Goal: Task Accomplishment & Management: Manage account settings

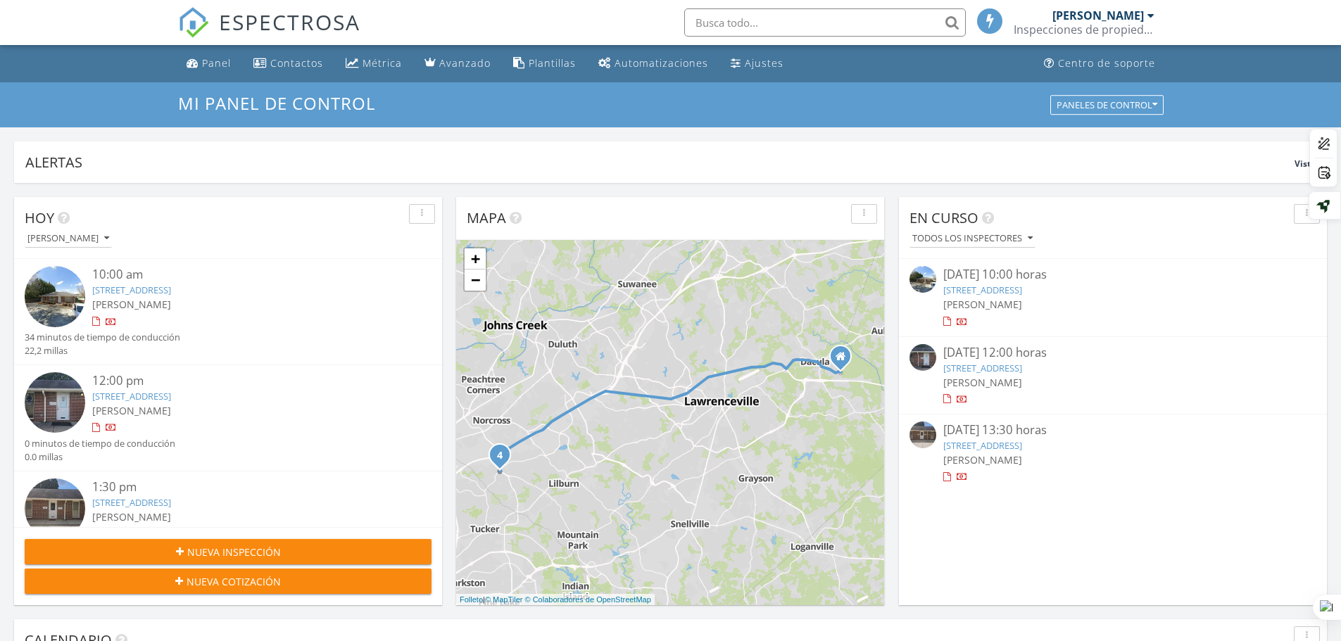
scroll to position [7, 7]
click at [97, 320] on div at bounding box center [96, 321] width 8 height 9
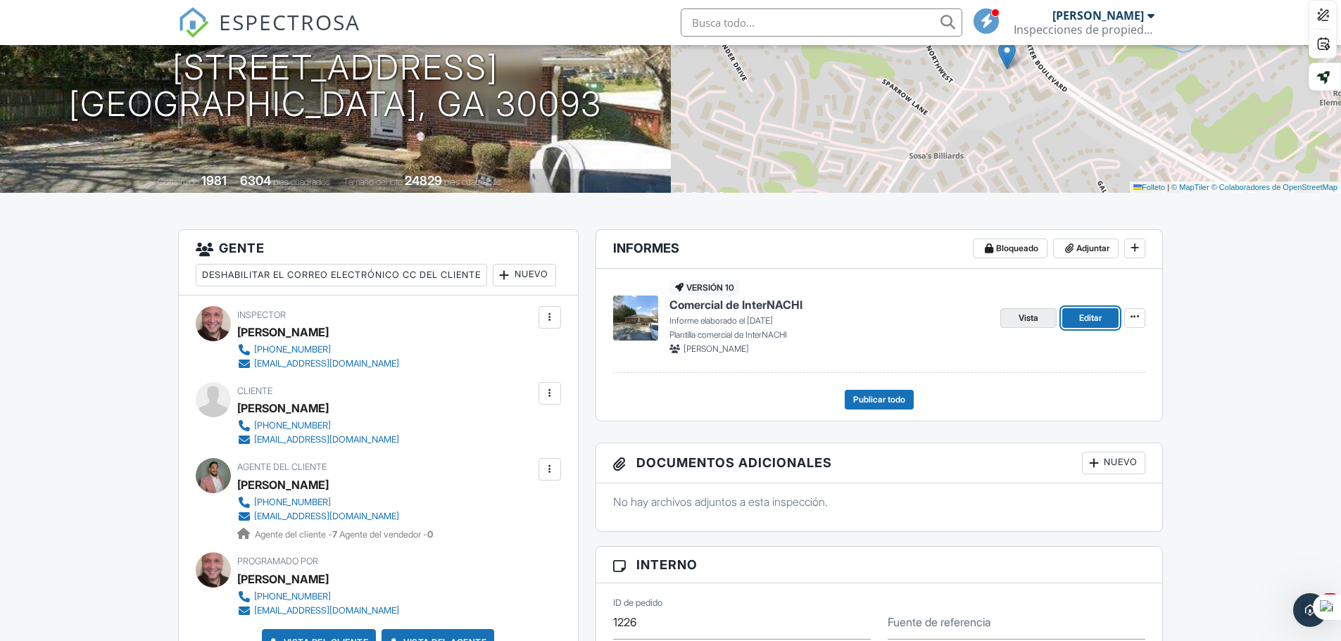
click at [1016, 315] on link "Vista" at bounding box center [1028, 318] width 56 height 20
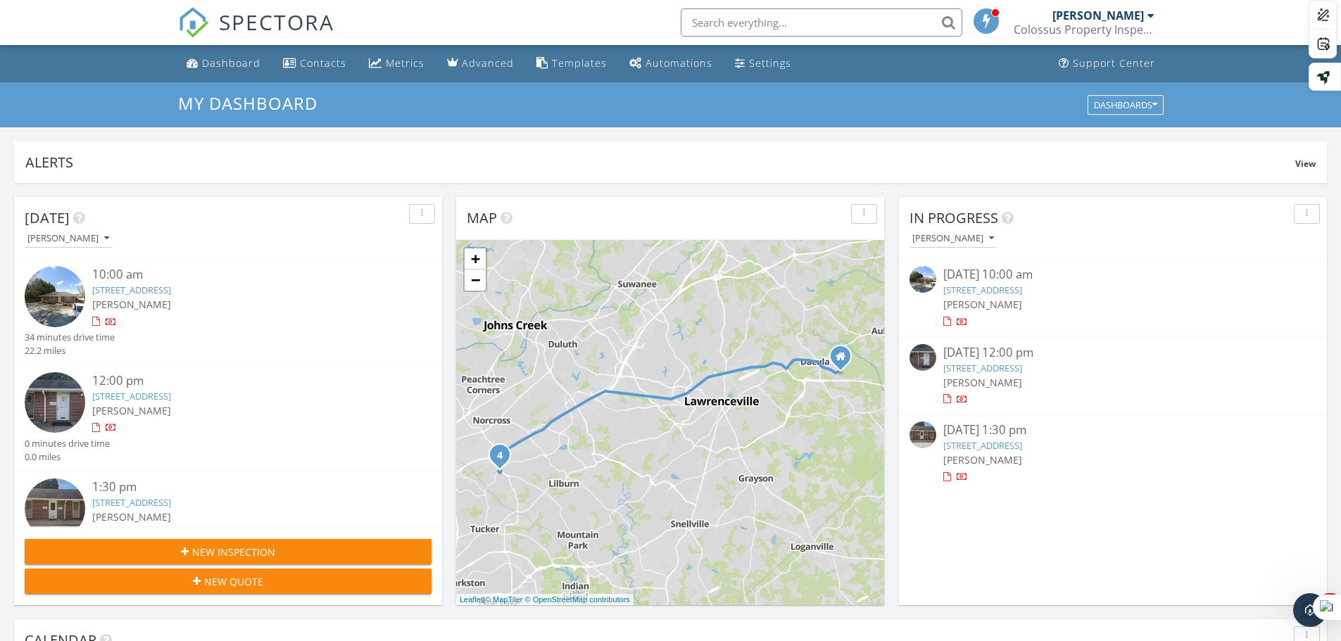
click at [96, 320] on div at bounding box center [96, 321] width 8 height 9
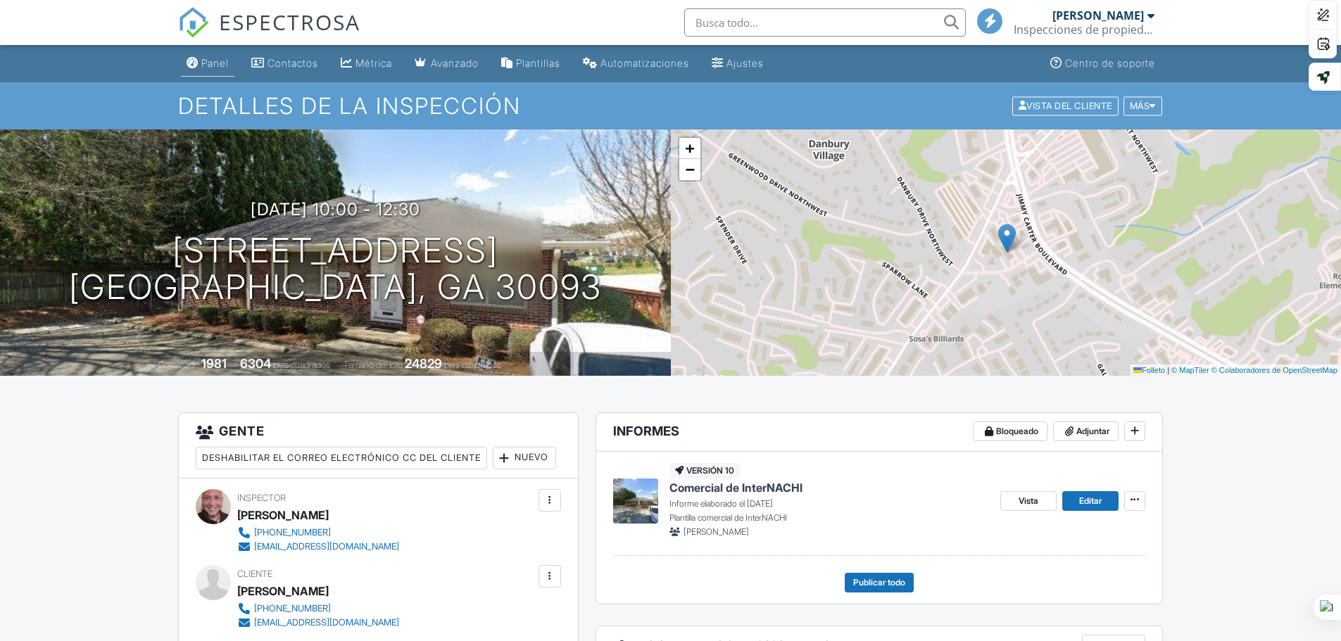
click at [213, 58] on font "Panel" at bounding box center [214, 63] width 27 height 12
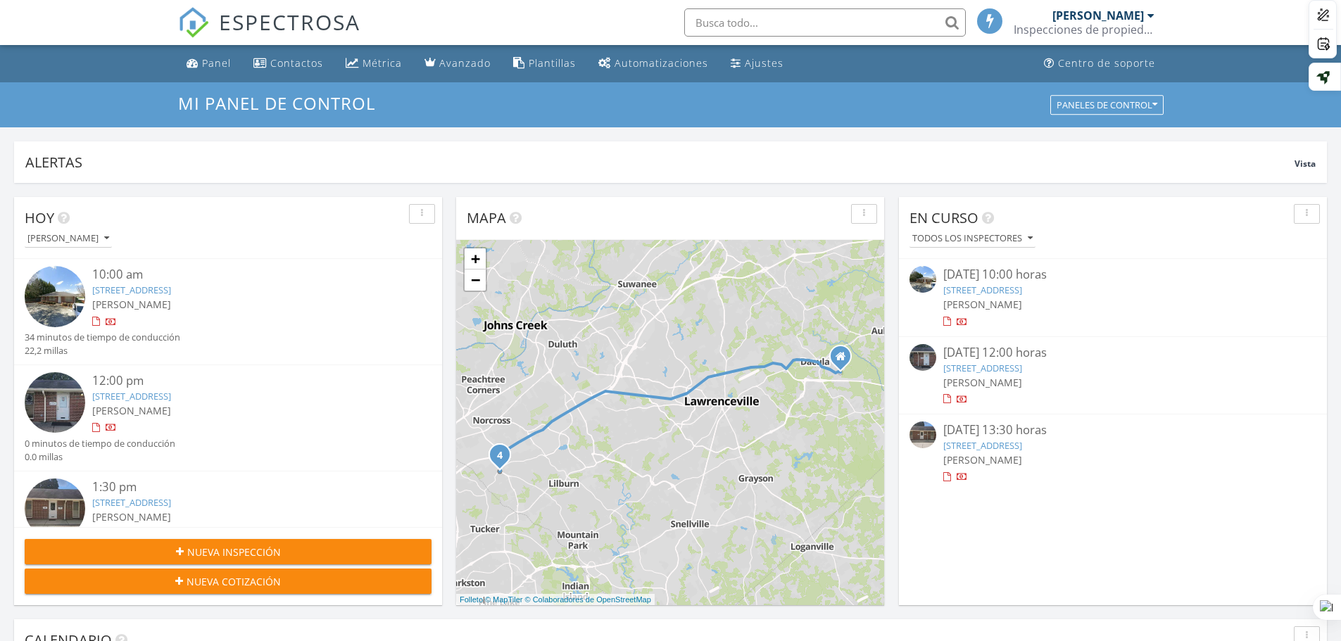
click at [95, 320] on div at bounding box center [96, 321] width 8 height 9
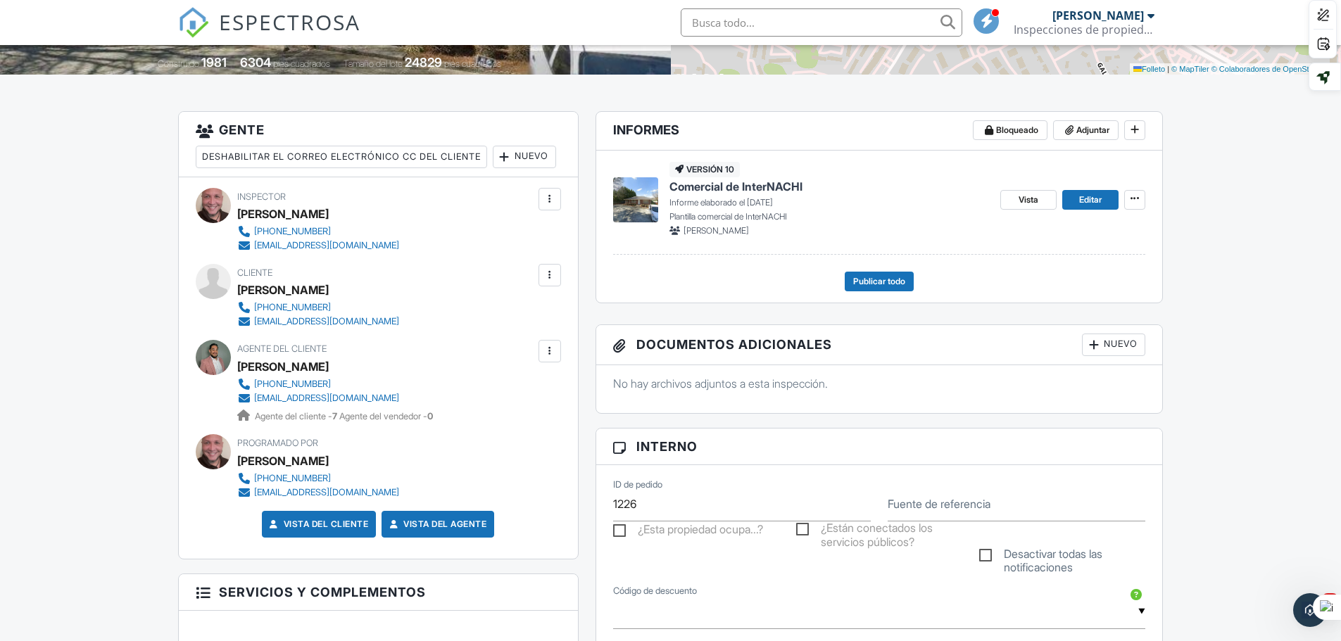
scroll to position [70, 0]
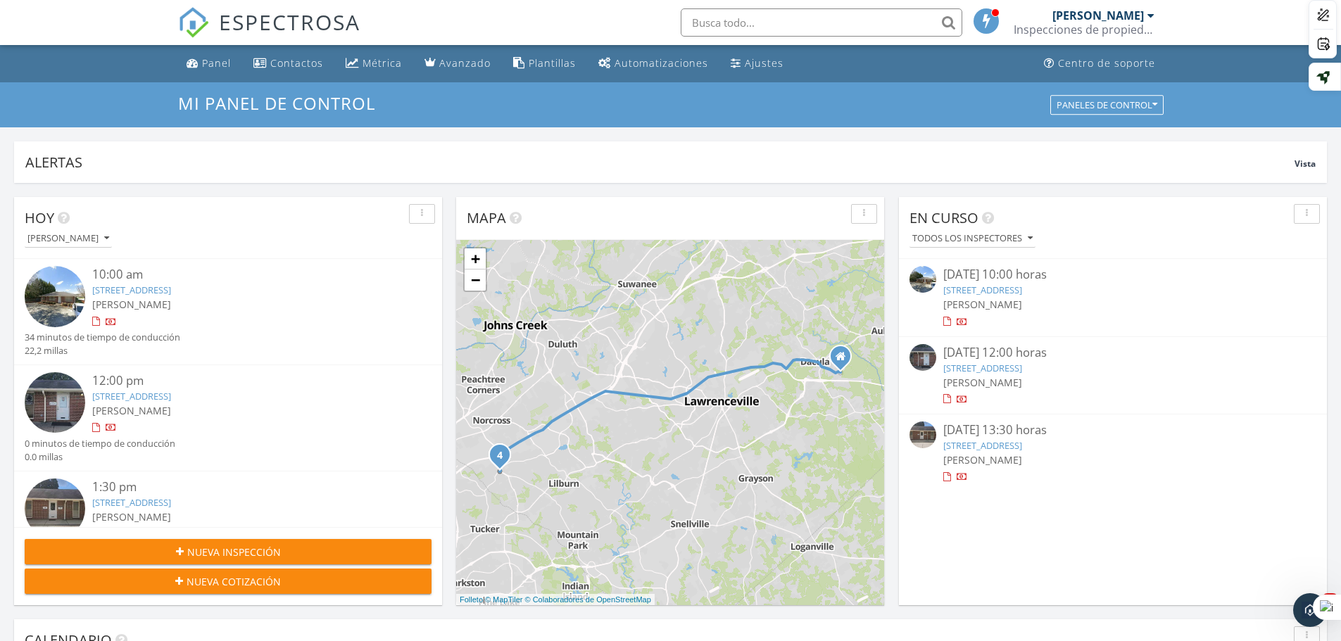
click at [99, 320] on div at bounding box center [97, 322] width 11 height 11
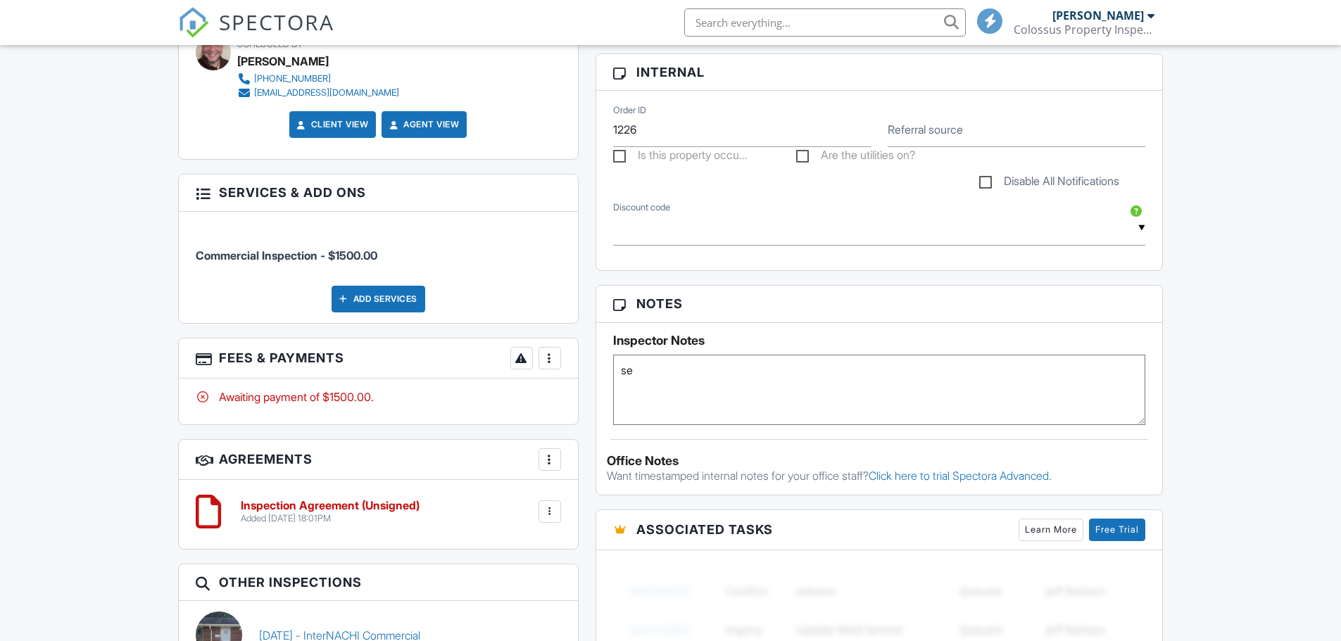
type textarea "s"
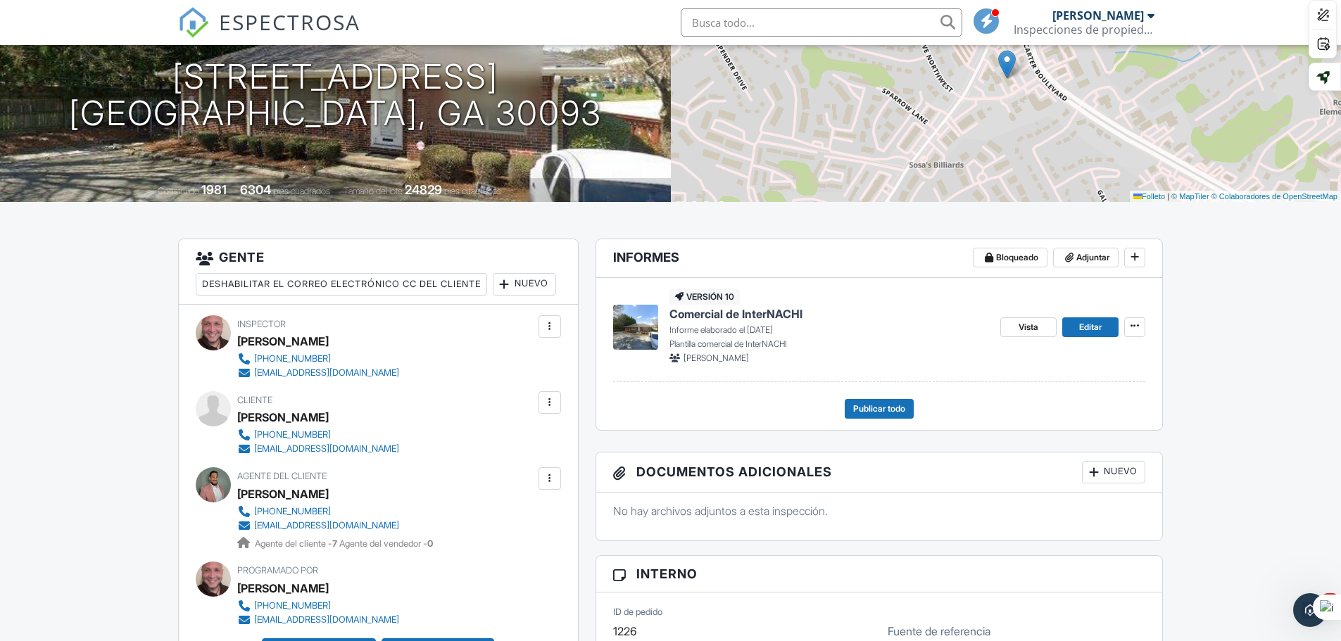
scroll to position [172, 0]
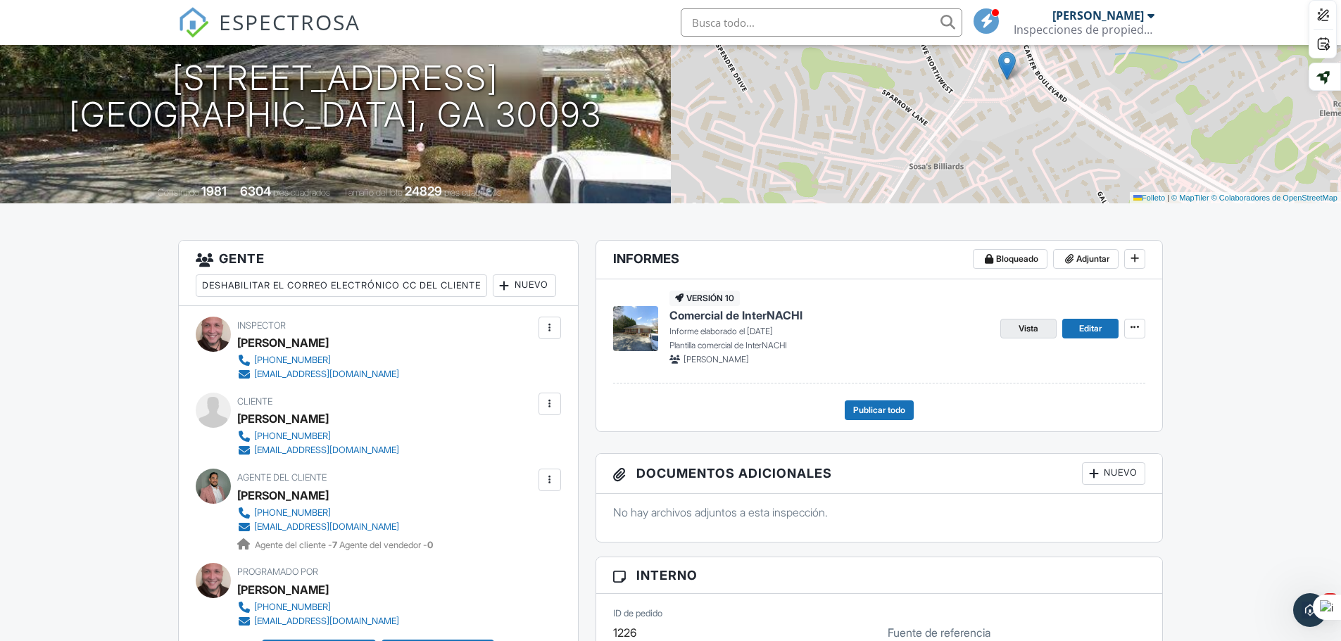
type textarea "SECCION 1"
click at [1073, 349] on div "Vista Editar" at bounding box center [1072, 328] width 145 height 75
click at [1094, 327] on font "Editar" at bounding box center [1090, 328] width 23 height 11
